Goal: Navigation & Orientation: Find specific page/section

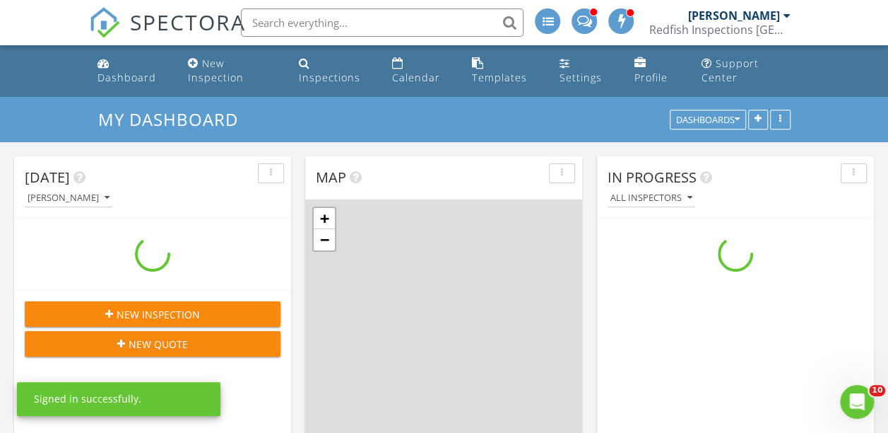
scroll to position [1166, 910]
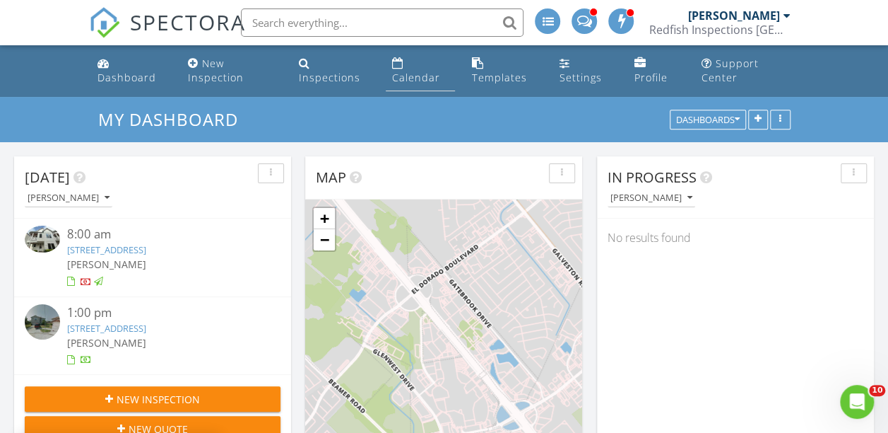
click at [399, 73] on div "Calendar" at bounding box center [416, 77] width 48 height 13
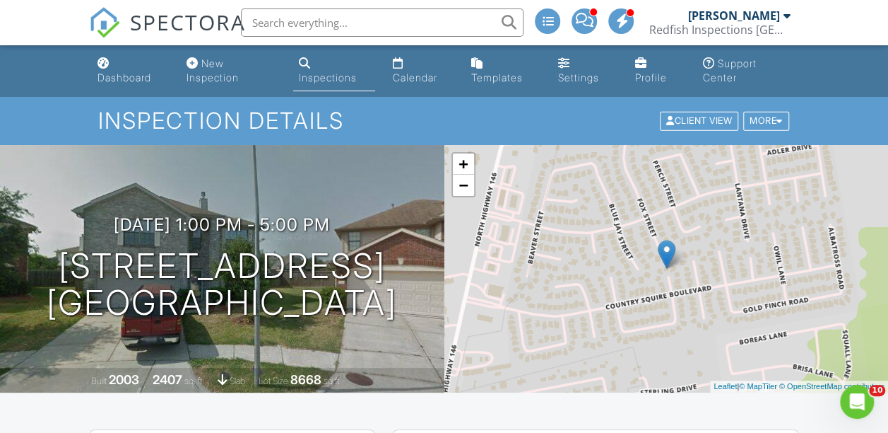
click at [417, 76] on div "Calendar" at bounding box center [414, 77] width 45 height 12
